Goal: Information Seeking & Learning: Find specific page/section

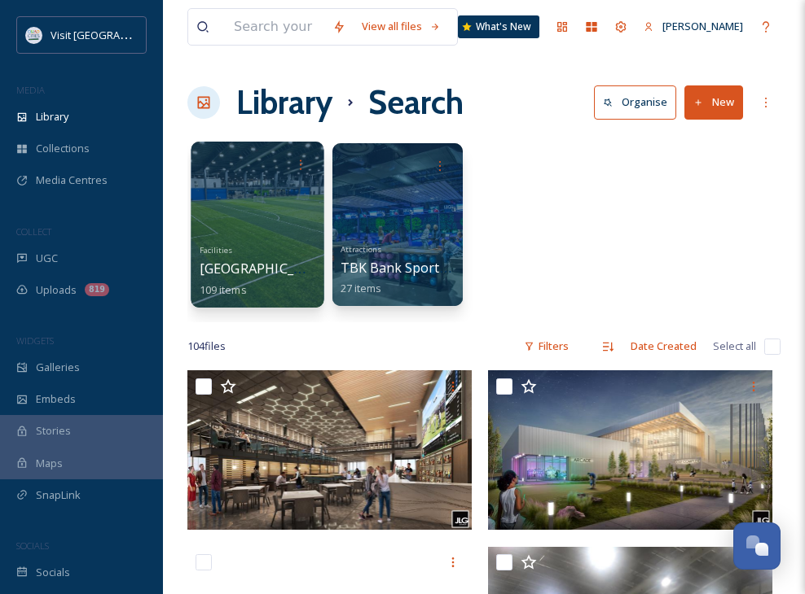
click at [265, 228] on div at bounding box center [257, 225] width 133 height 166
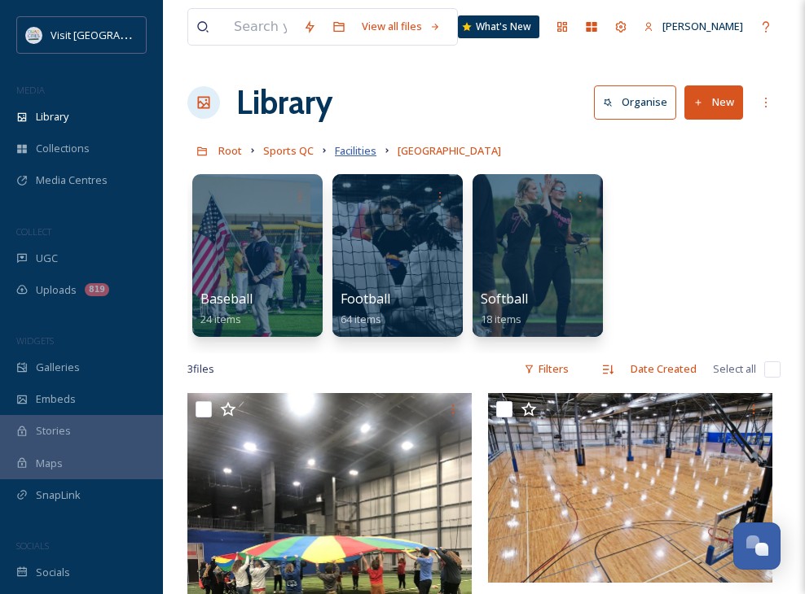
click at [358, 155] on span "Facilities" at bounding box center [356, 150] width 42 height 15
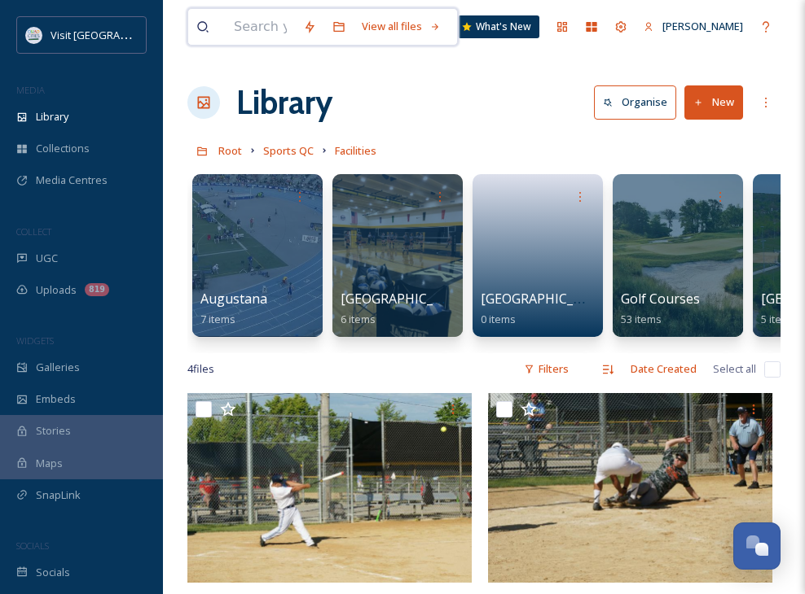
click at [270, 32] on input at bounding box center [260, 27] width 69 height 36
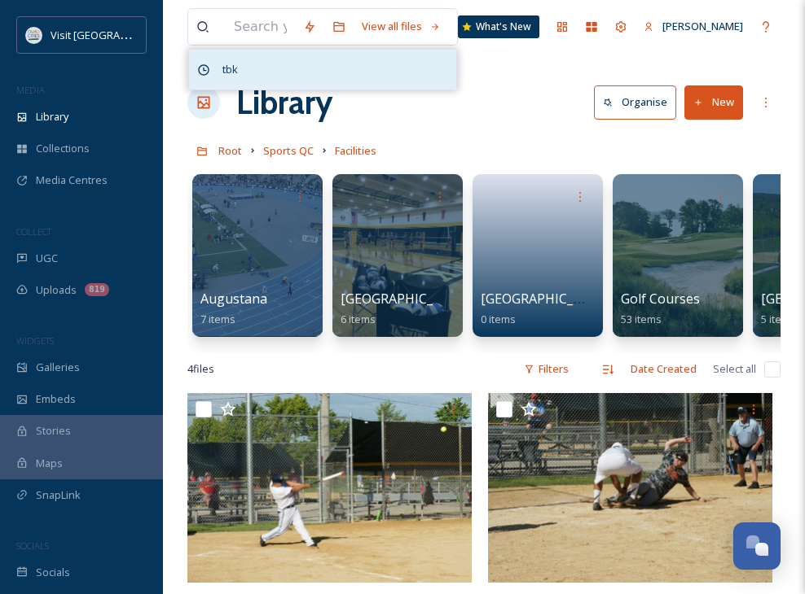
click at [239, 69] on span "tbk" at bounding box center [230, 70] width 32 height 24
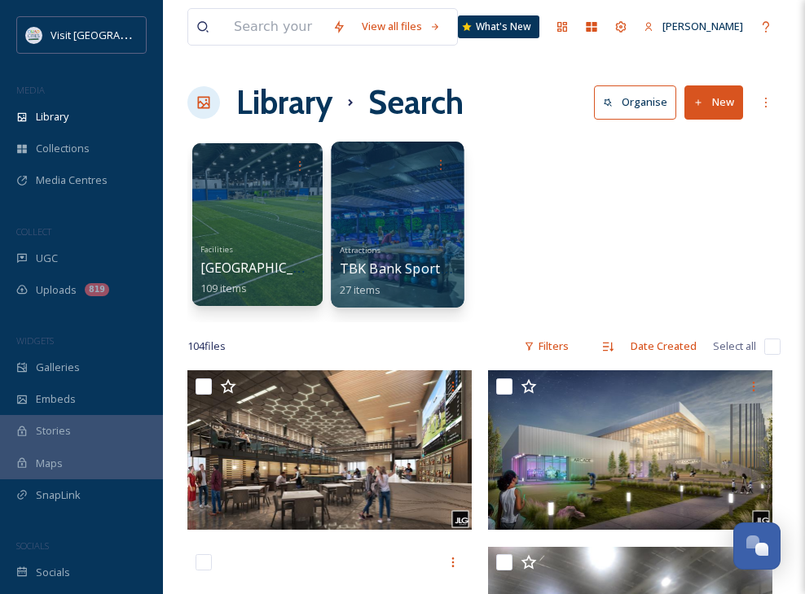
click at [362, 249] on span "Attractions" at bounding box center [361, 249] width 42 height 11
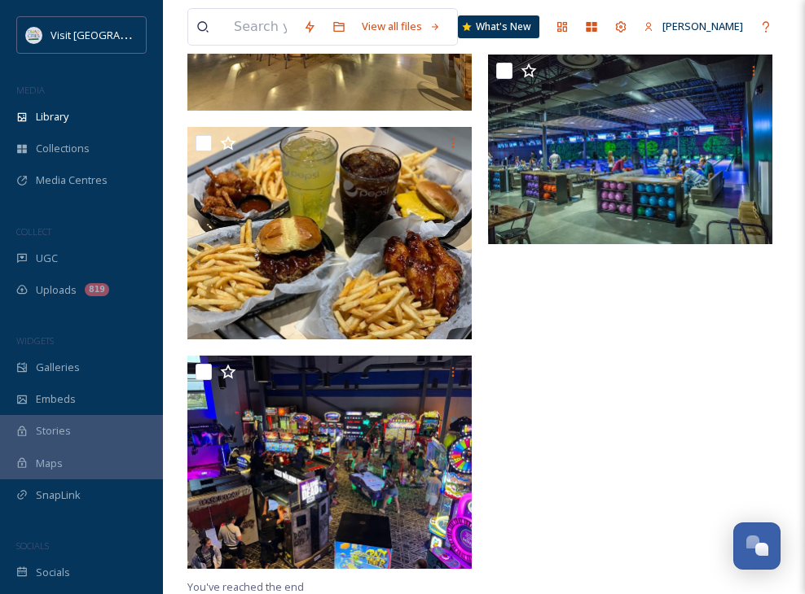
scroll to position [2782, 0]
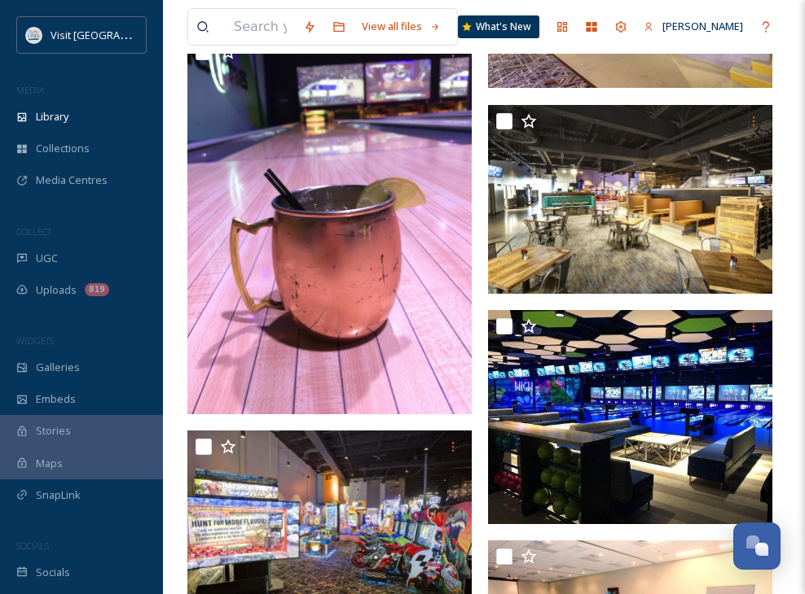
scroll to position [1887, 0]
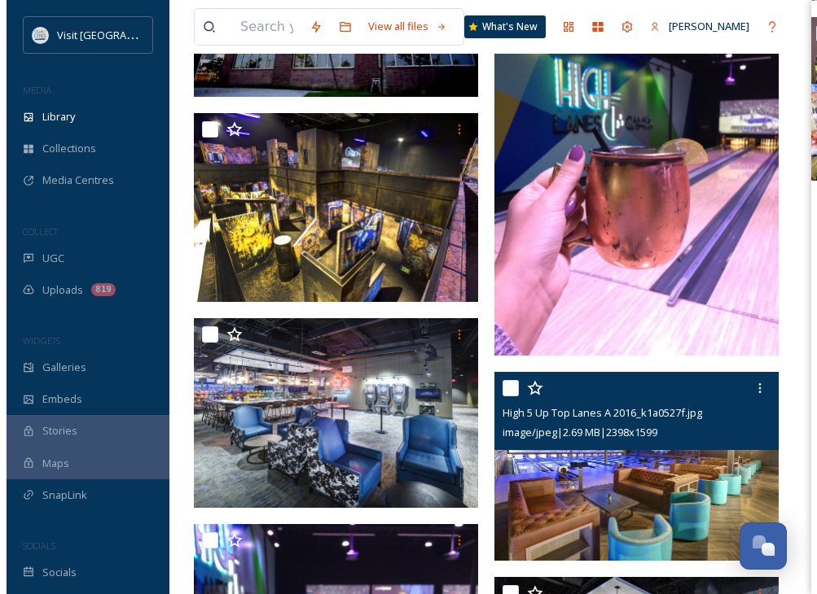
scroll to position [1072, 0]
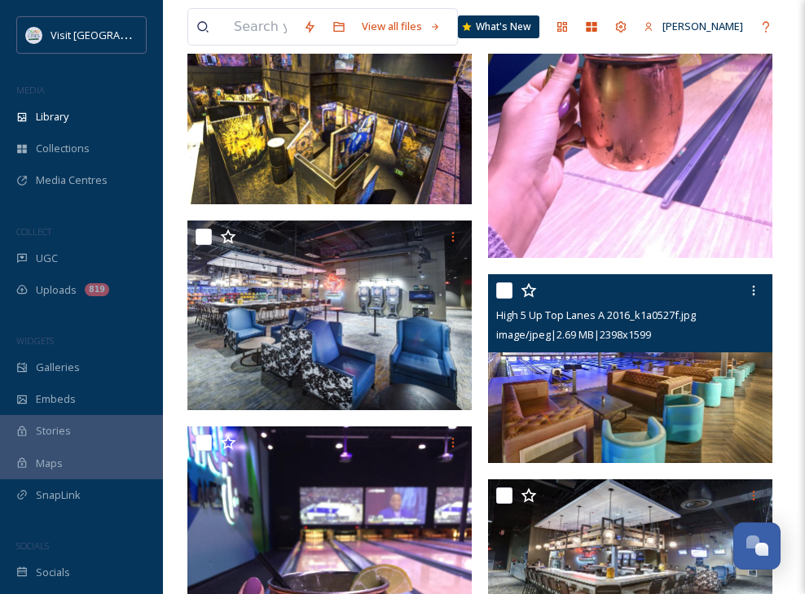
click at [557, 427] on img at bounding box center [630, 369] width 284 height 190
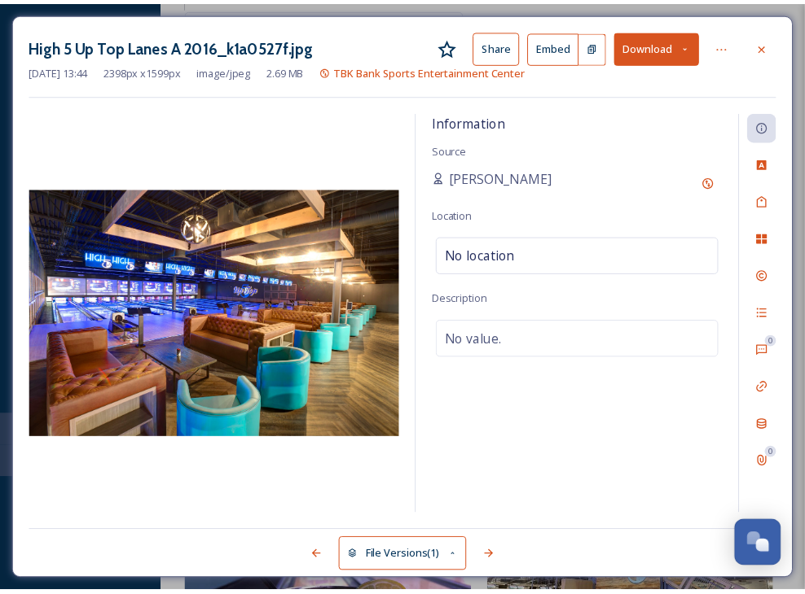
scroll to position [1080, 0]
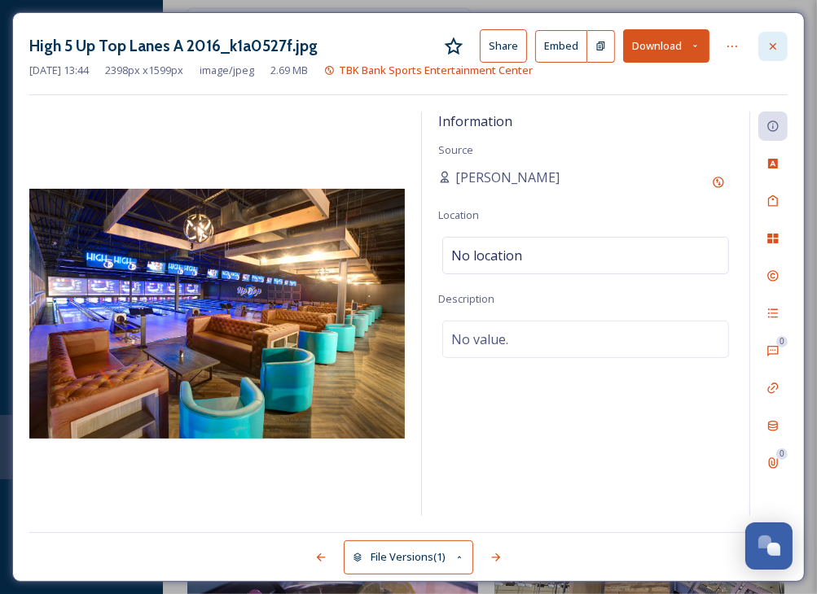
click at [781, 46] on div at bounding box center [772, 46] width 29 height 29
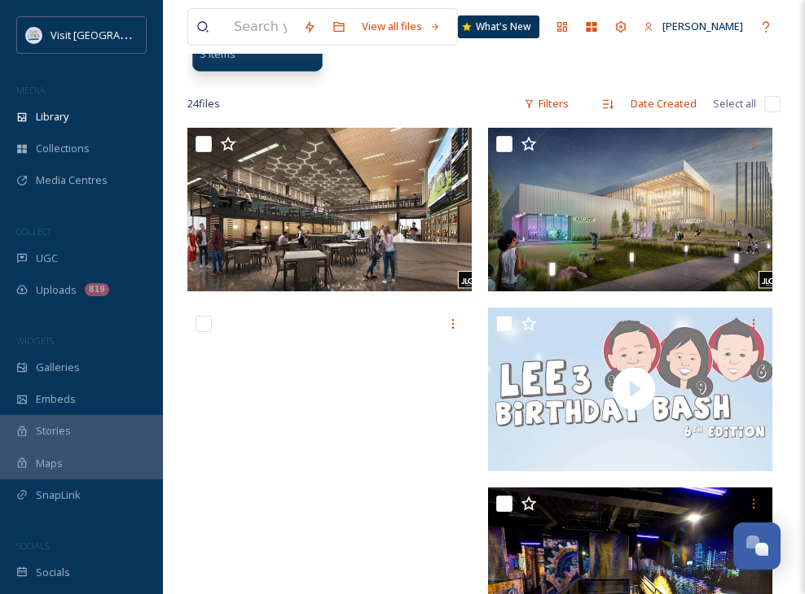
scroll to position [21, 0]
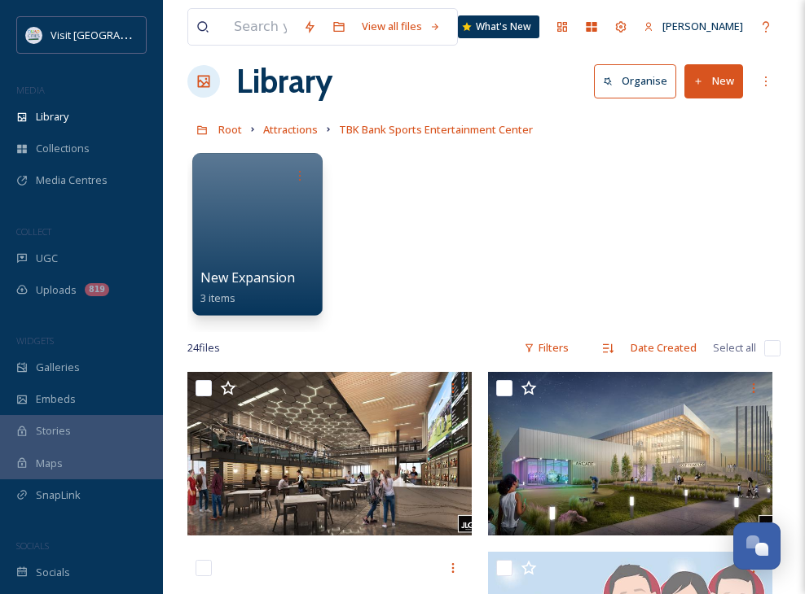
click at [419, 291] on div "New Expansion 3 items" at bounding box center [483, 238] width 593 height 187
click at [264, 42] on input at bounding box center [260, 27] width 69 height 36
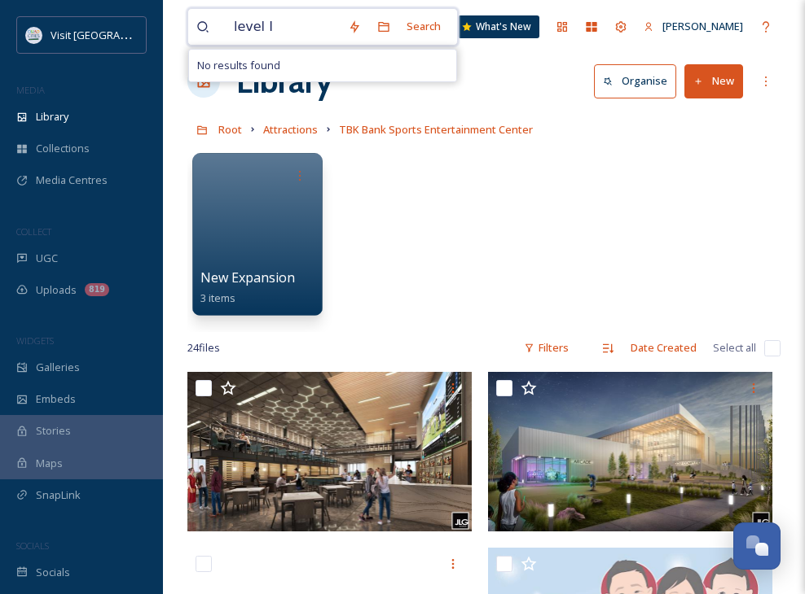
type input "level"
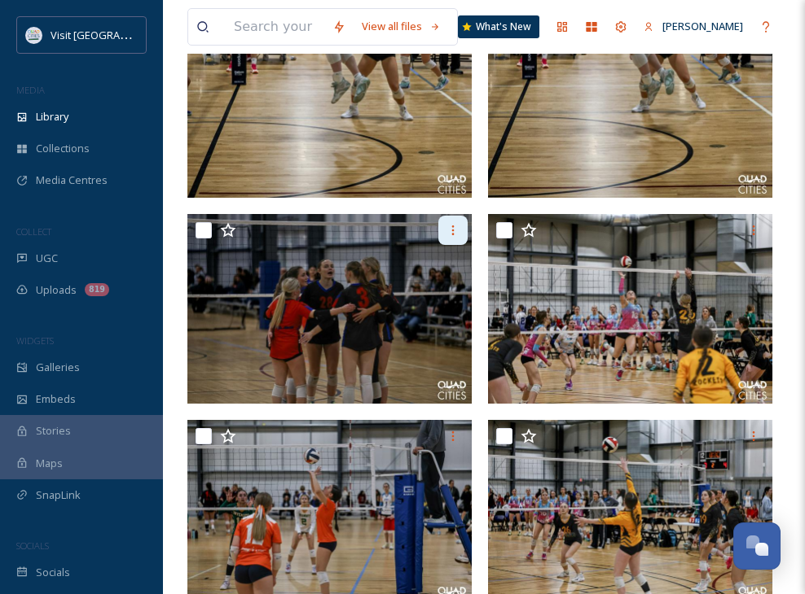
scroll to position [733, 0]
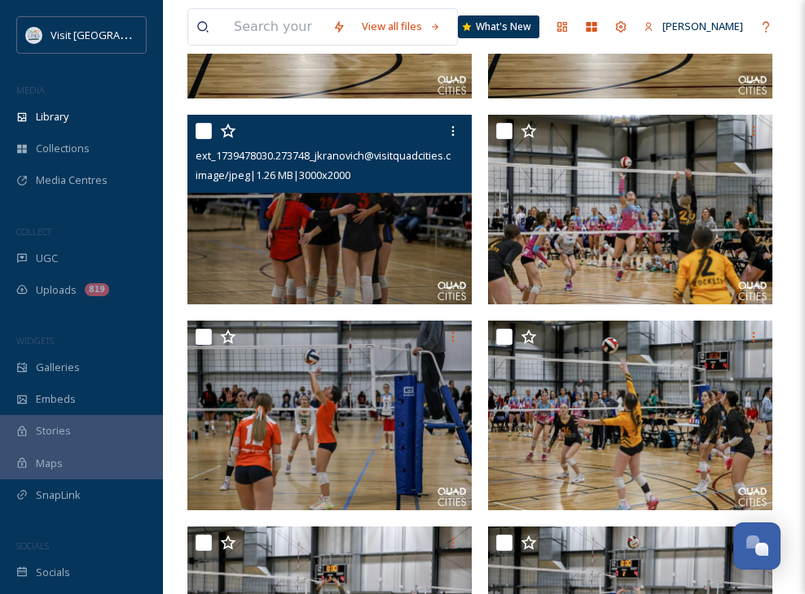
click at [363, 212] on img at bounding box center [329, 210] width 284 height 190
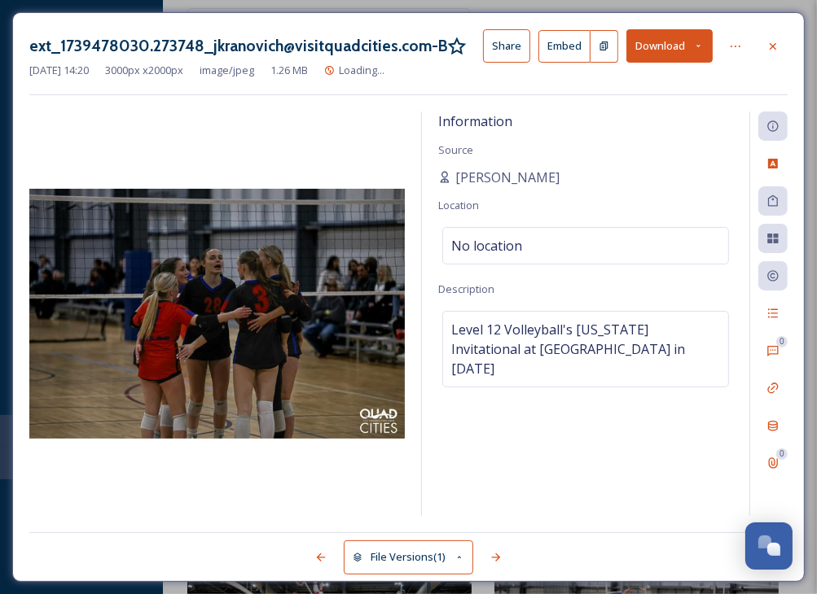
click at [363, 212] on img at bounding box center [216, 314] width 375 height 251
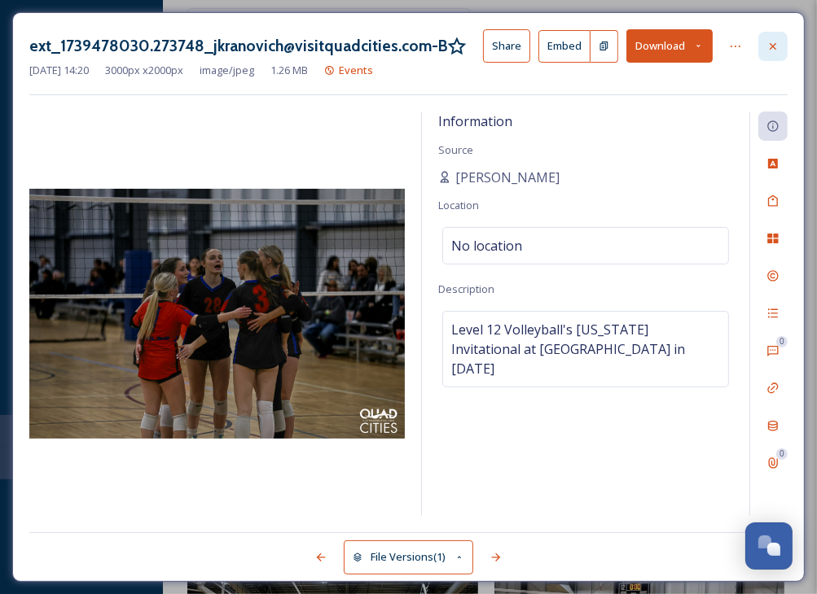
click at [769, 50] on icon at bounding box center [772, 46] width 13 height 13
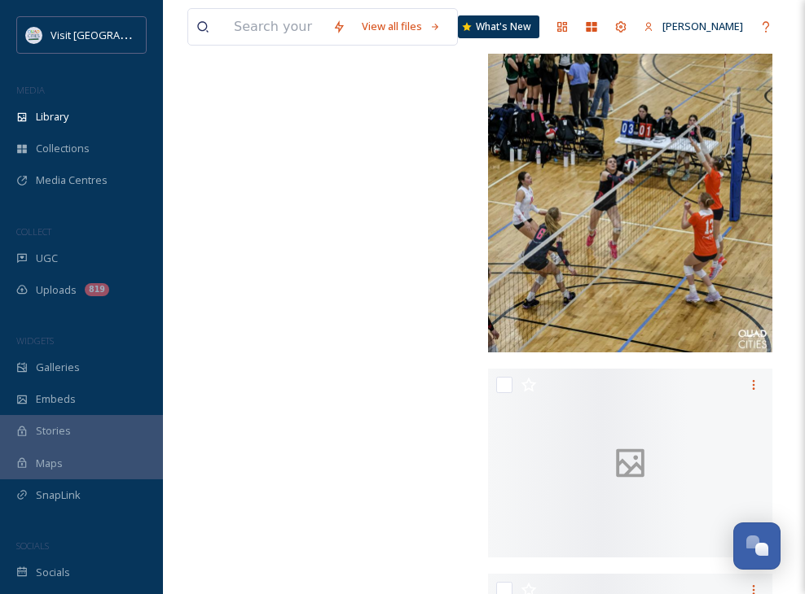
scroll to position [7899, 0]
